Goal: Find specific page/section: Find specific page/section

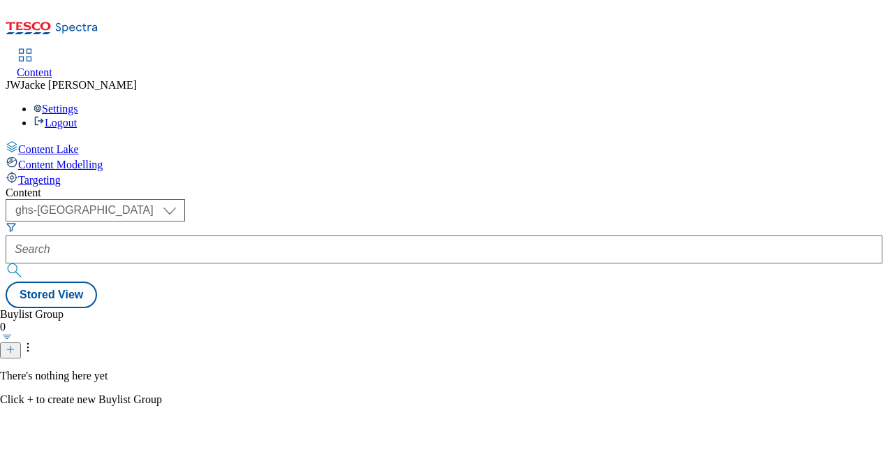
drag, startPoint x: 214, startPoint y: 71, endPoint x: 179, endPoint y: 50, distance: 41.3
click at [214, 186] on div "Content" at bounding box center [444, 192] width 877 height 13
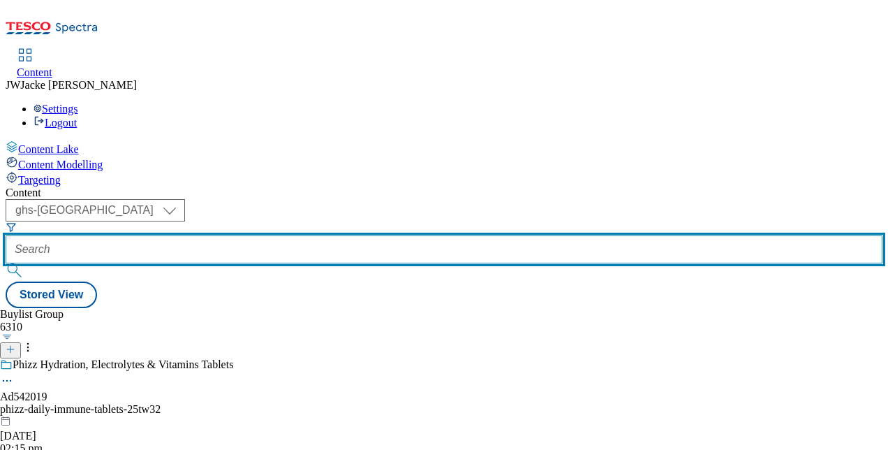
click at [356, 235] on input "text" at bounding box center [444, 249] width 877 height 28
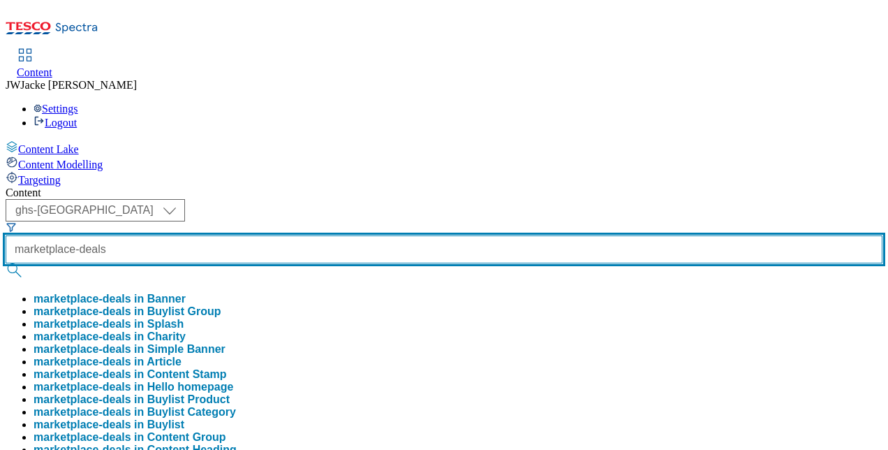
type input "marketplace-deals"
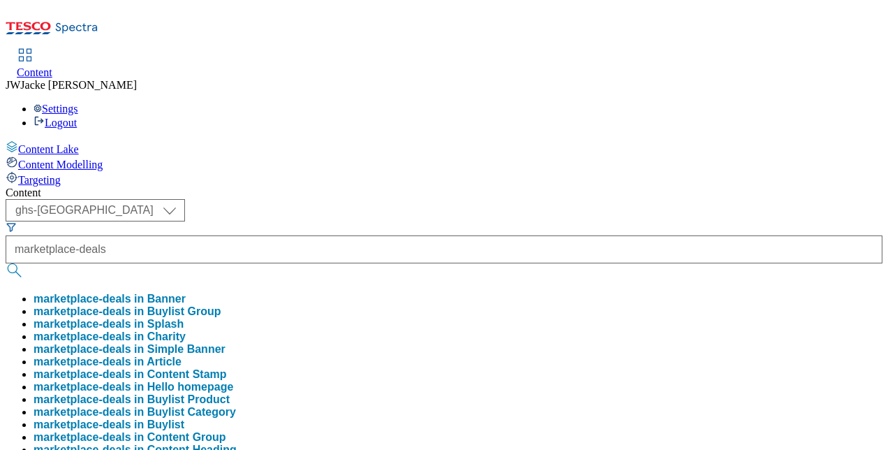
click at [221, 305] on button "marketplace-deals in Buylist Group" at bounding box center [128, 311] width 188 height 13
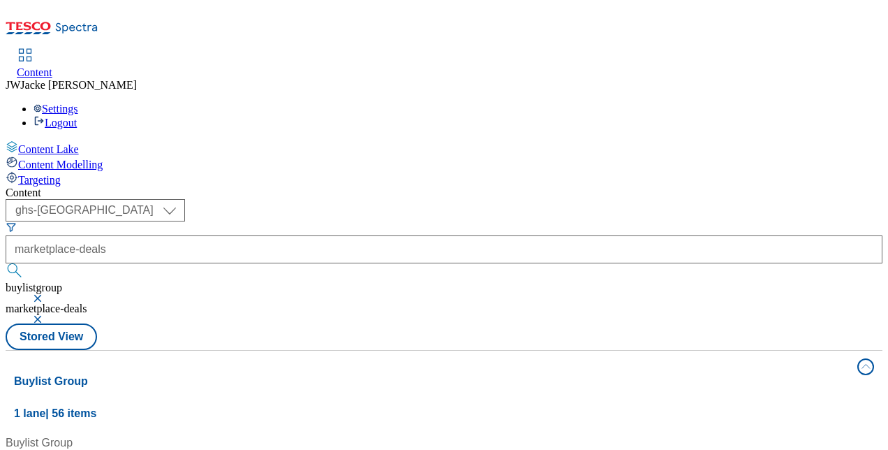
scroll to position [140, 0]
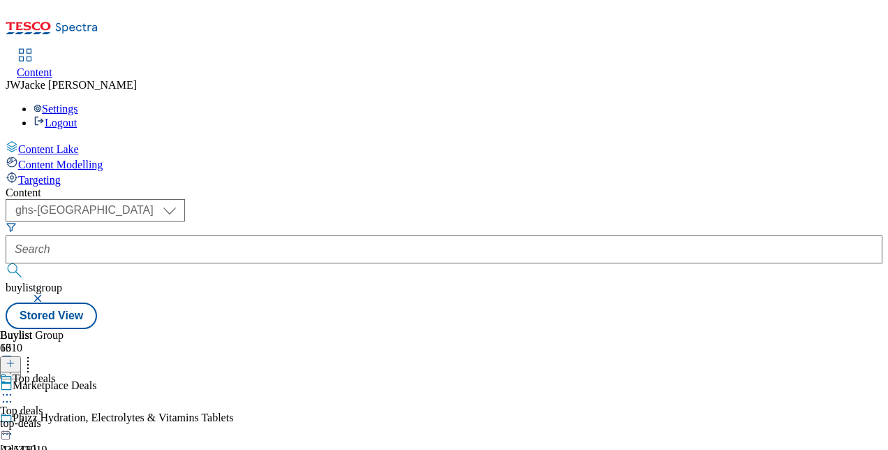
scroll to position [349, 0]
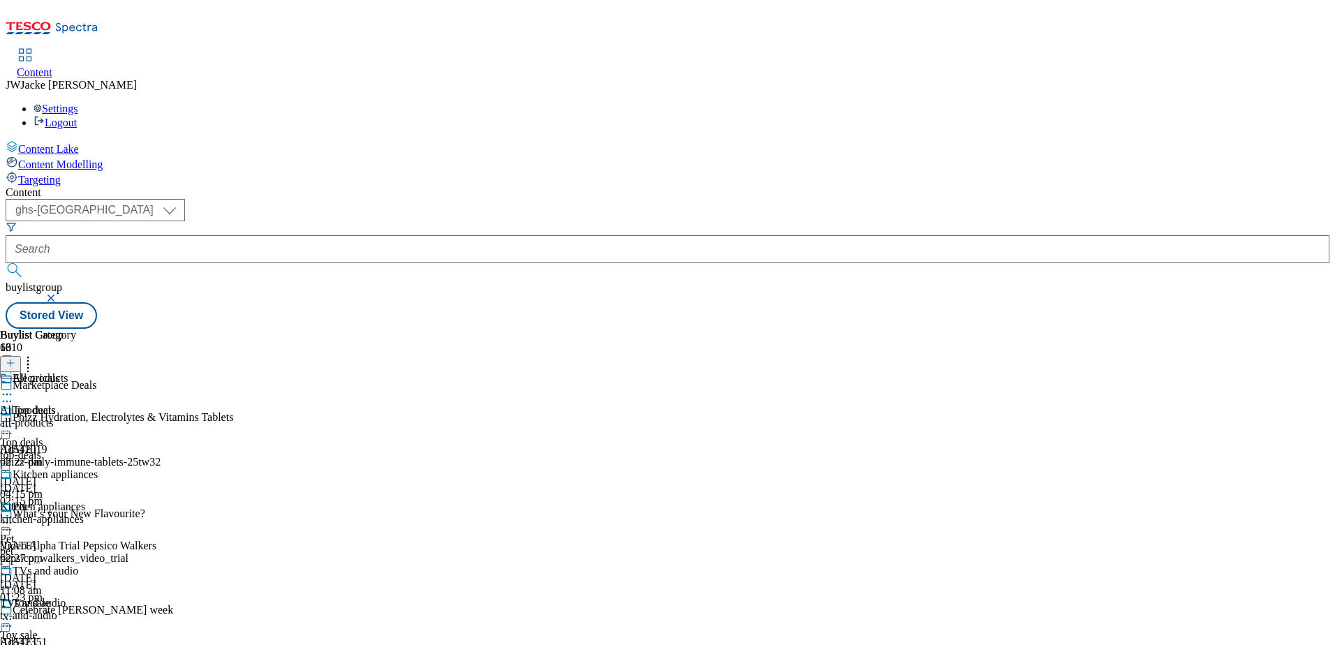
scroll to position [1001, 0]
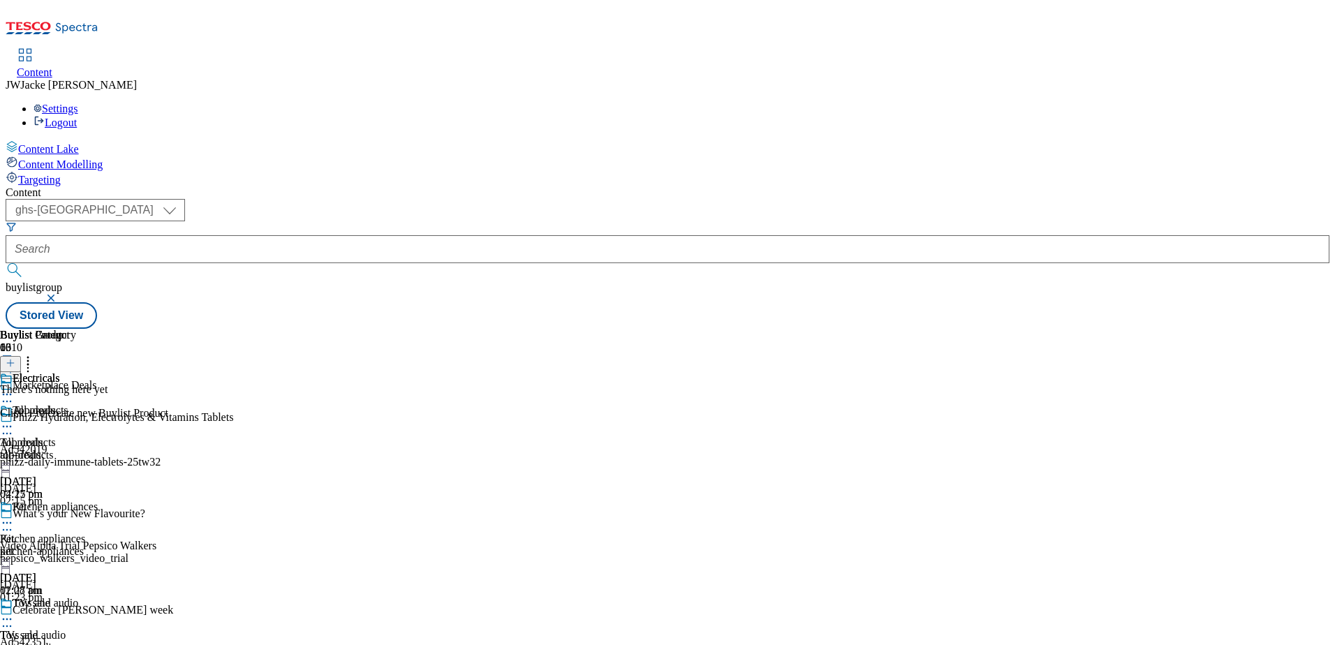
scroll to position [768, 0]
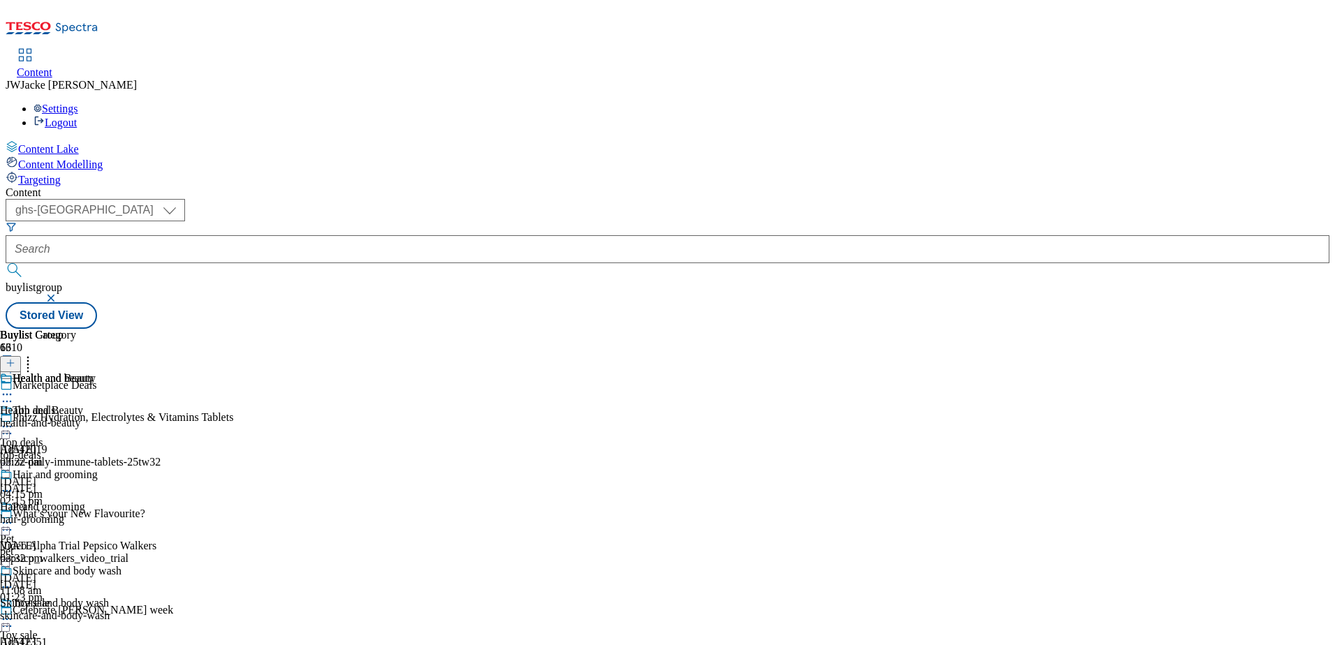
scroll to position [628, 0]
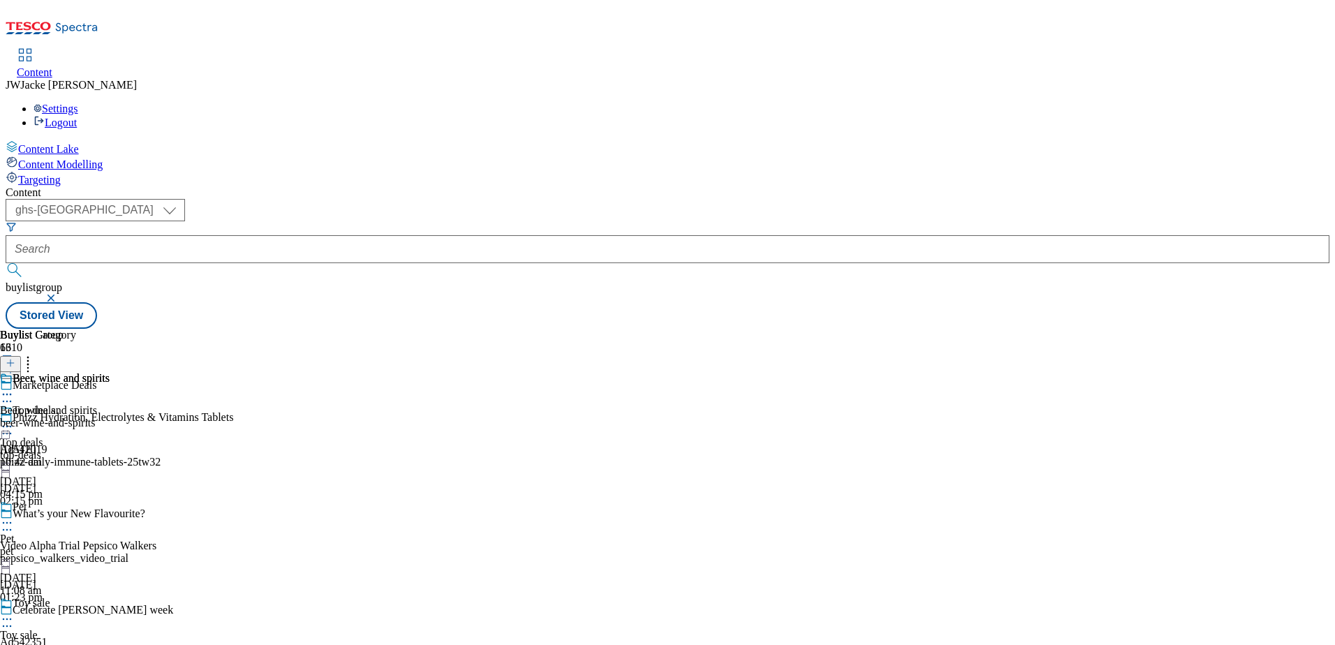
click at [110, 417] on div "beer-wine-and-spirits" at bounding box center [55, 423] width 110 height 13
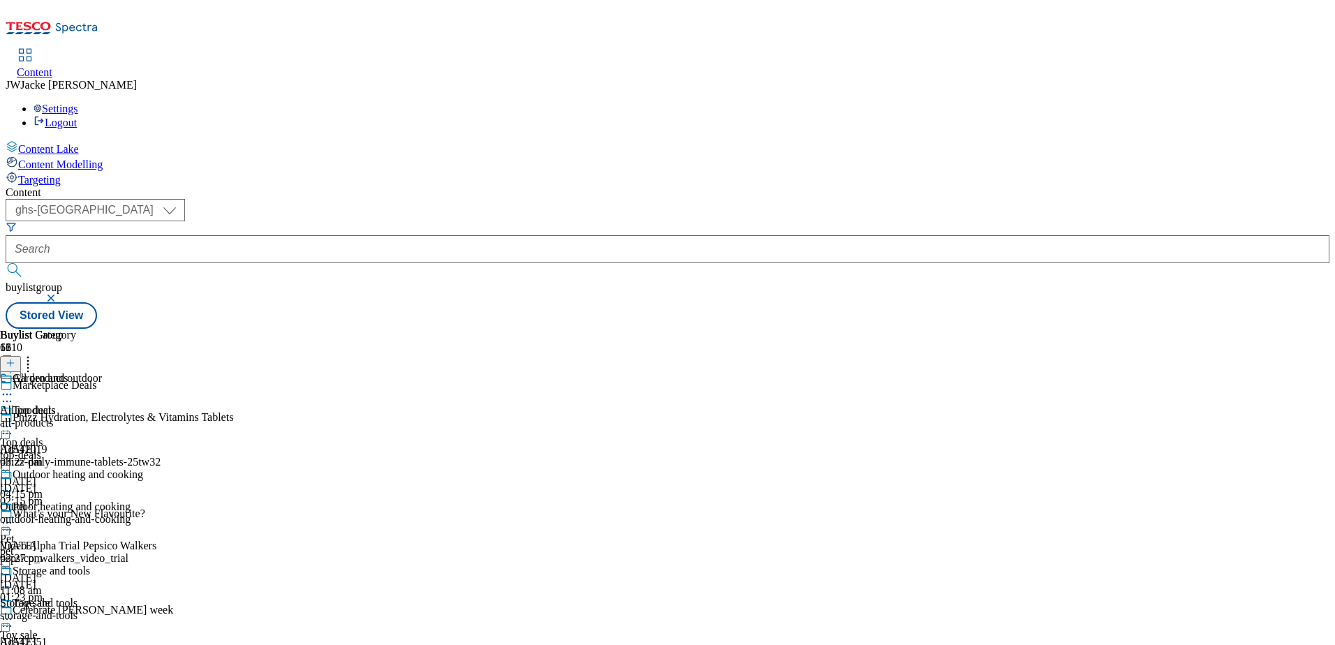
scroll to position [906, 0]
click at [110, 449] on div "Toy sale Toy sale toys [DATE] 11:02 am" at bounding box center [55, 645] width 110 height 96
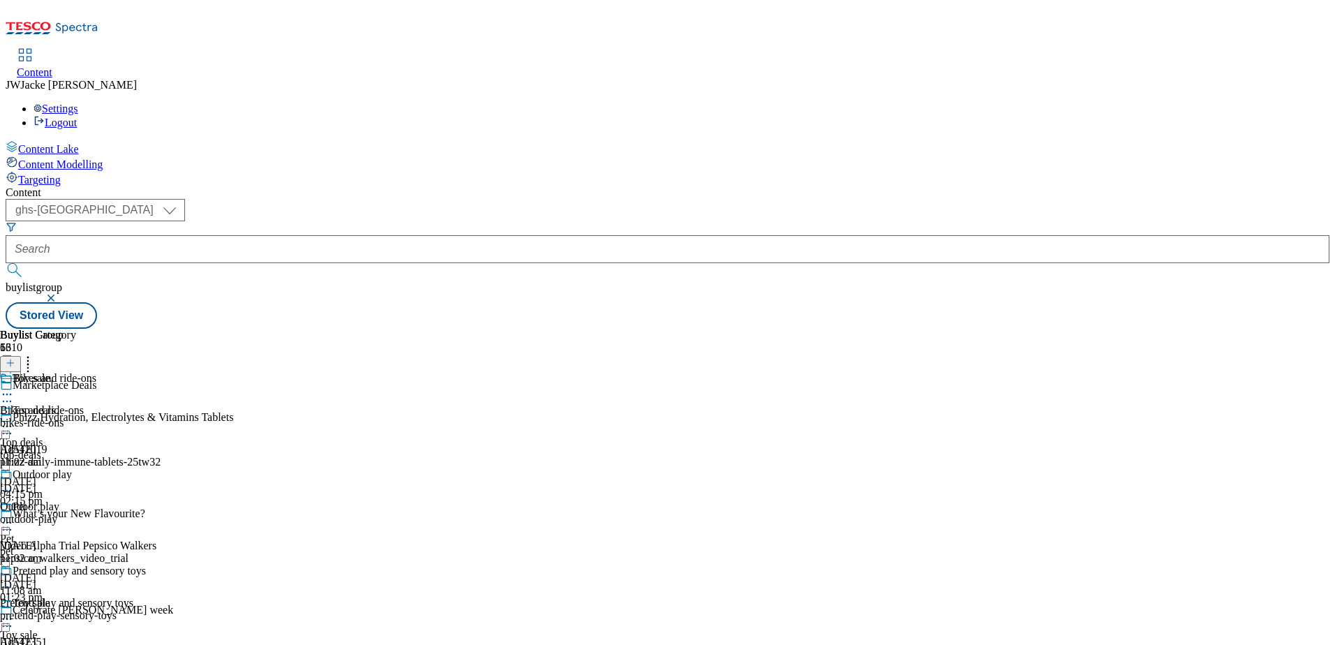
scroll to position [279, 0]
click at [110, 449] on div "pet" at bounding box center [55, 551] width 110 height 13
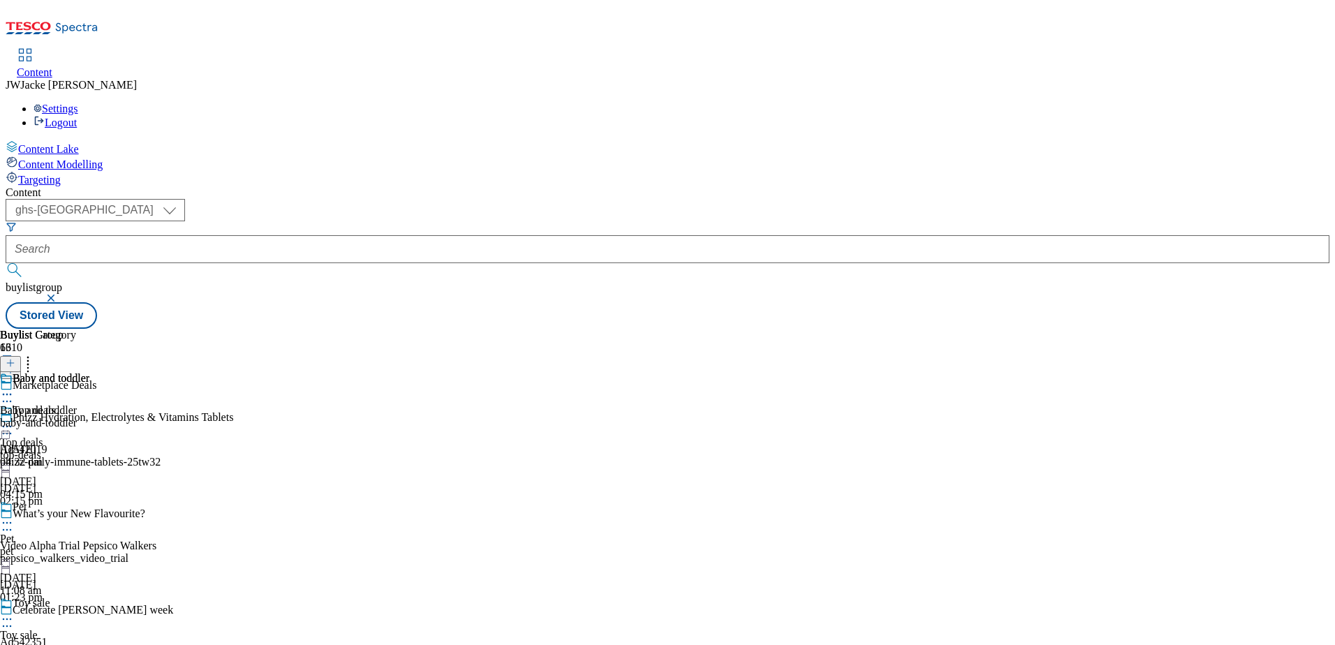
click at [89, 417] on div "baby-and-toddler" at bounding box center [44, 423] width 89 height 13
